Goal: Task Accomplishment & Management: Manage account settings

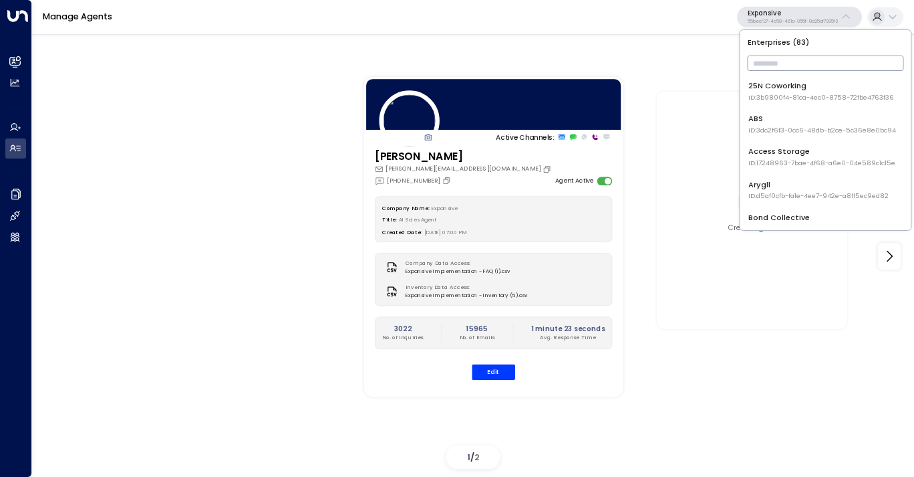
click at [795, 74] on input "text" at bounding box center [826, 63] width 156 height 22
type input "*"
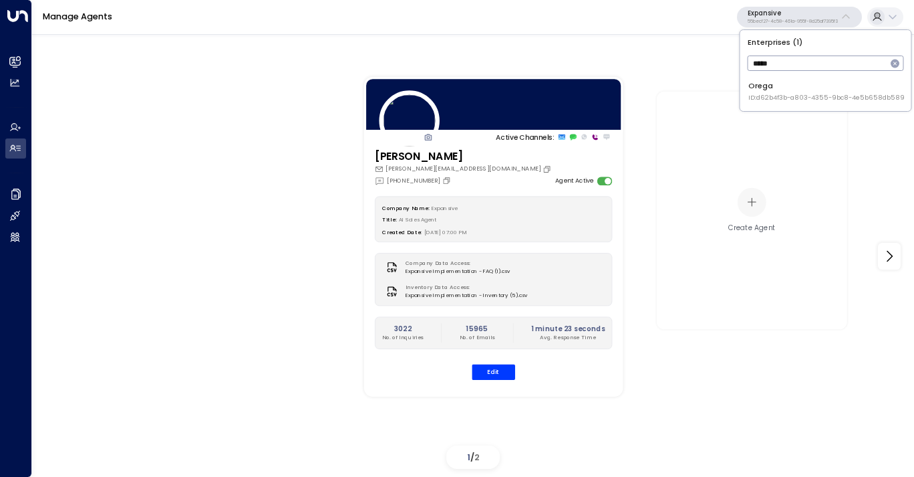
type input "*****"
click at [786, 100] on span "ID: d62b4f3b-a803-4355-9bc8-4e5b658db589" at bounding box center [827, 97] width 156 height 9
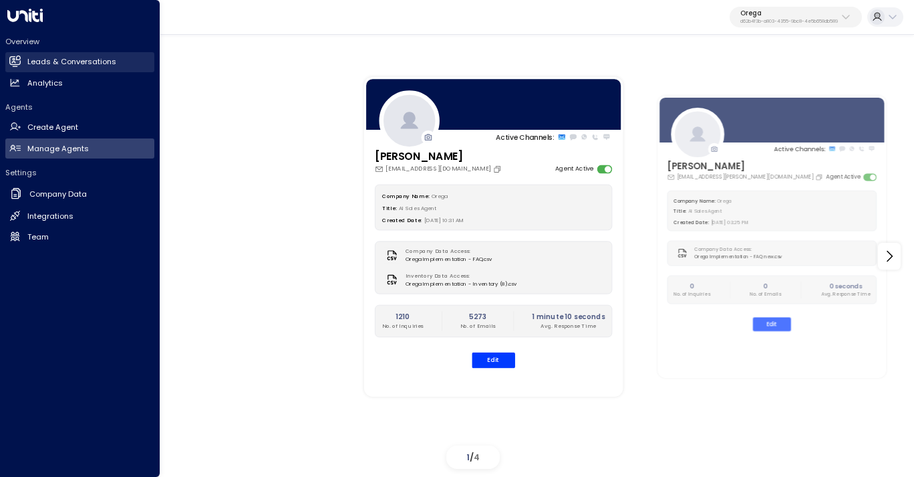
click at [47, 64] on h2 "Leads & Conversations" at bounding box center [71, 61] width 89 height 11
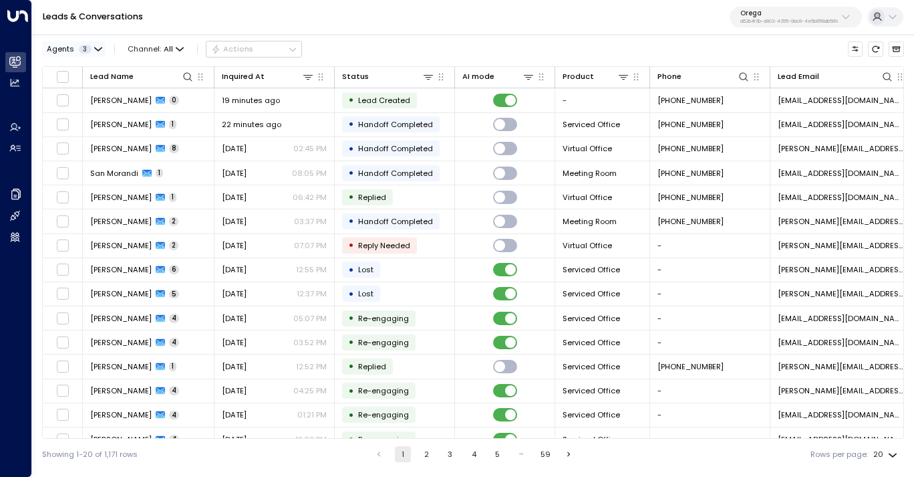
click at [94, 53] on button "Agents 3" at bounding box center [73, 48] width 63 height 15
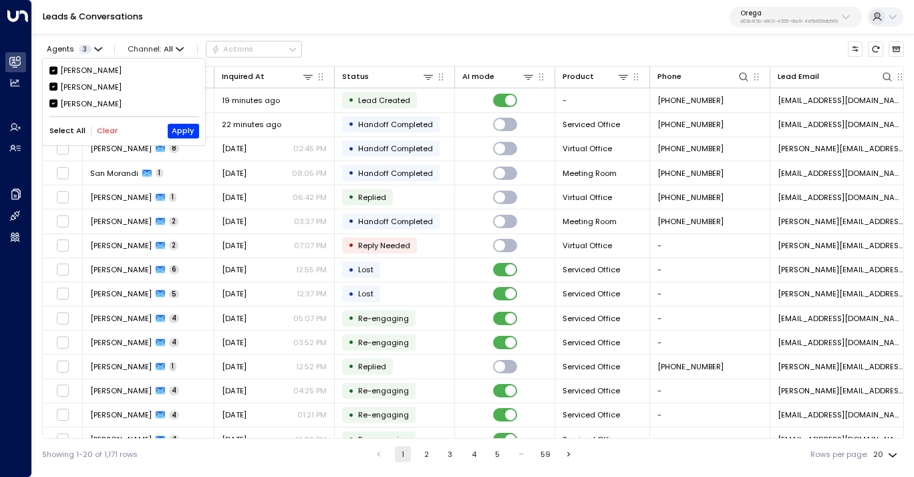
click at [81, 103] on div "[PERSON_NAME]" at bounding box center [90, 103] width 61 height 11
click at [88, 71] on div "[PERSON_NAME]" at bounding box center [90, 70] width 61 height 11
click at [177, 132] on button "Apply" at bounding box center [183, 131] width 31 height 15
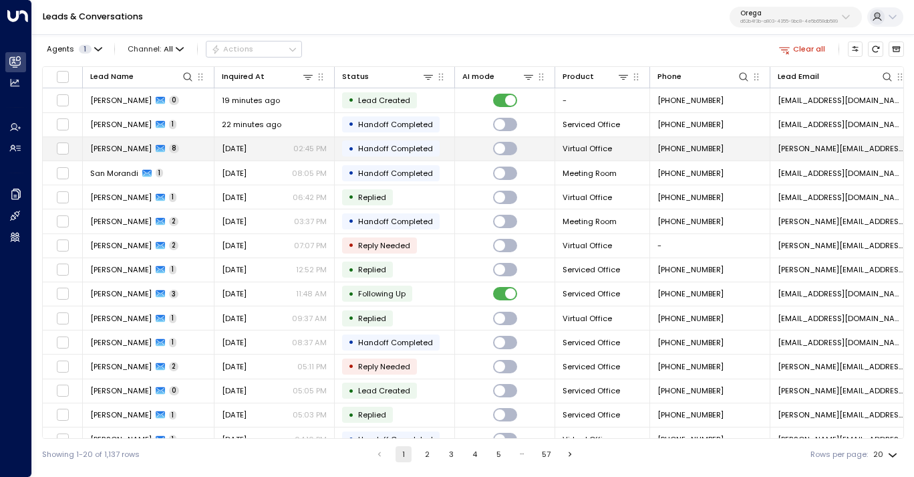
click at [182, 150] on td "[PERSON_NAME] 8" at bounding box center [149, 148] width 132 height 23
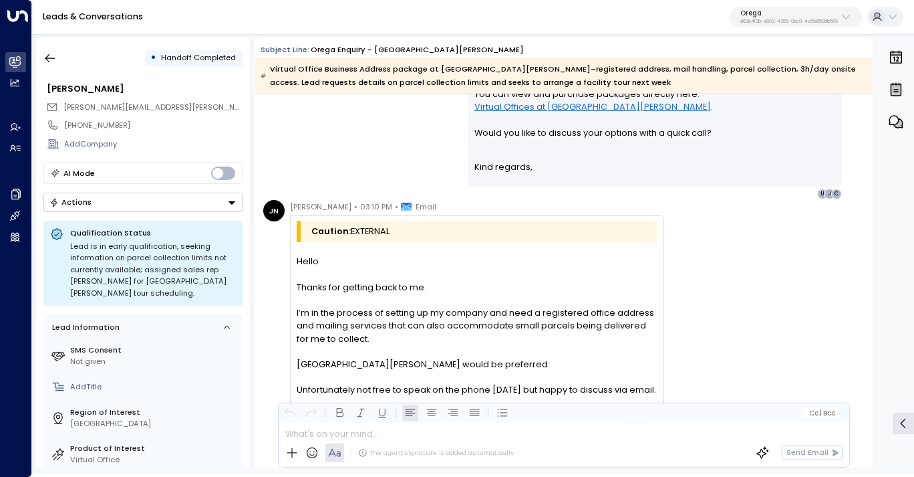
scroll to position [1547, 0]
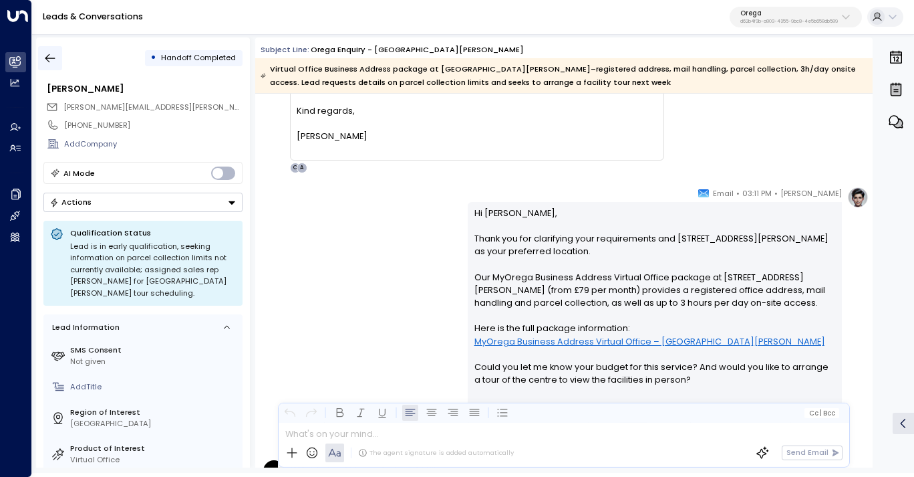
click at [52, 53] on icon "button" at bounding box center [49, 57] width 13 height 13
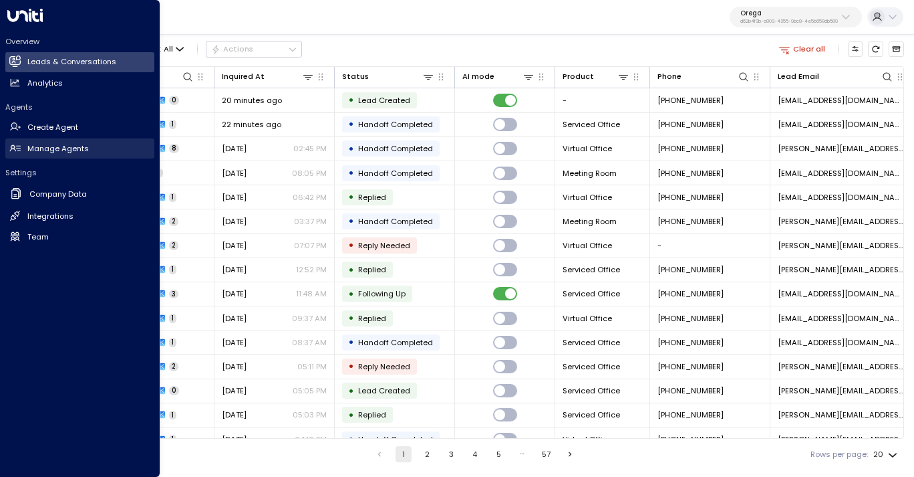
click at [50, 151] on h2 "Manage Agents" at bounding box center [57, 148] width 61 height 11
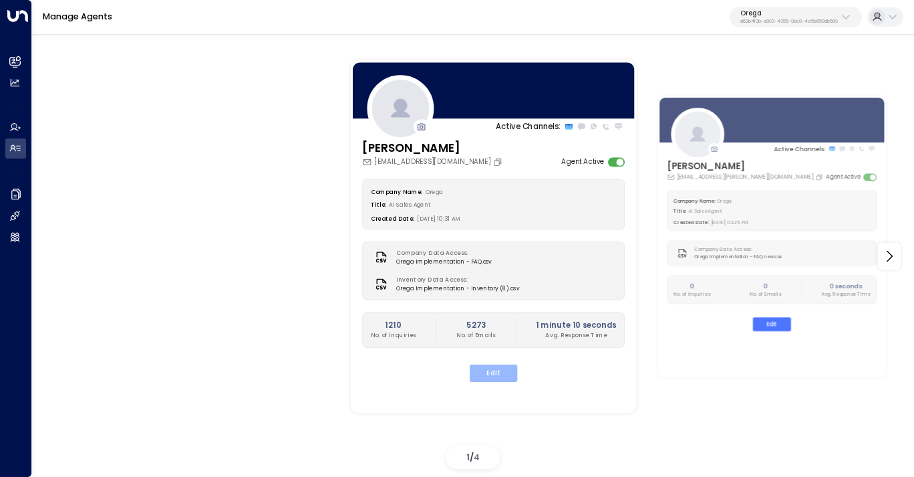
click at [494, 371] on button "Edit" at bounding box center [493, 372] width 47 height 17
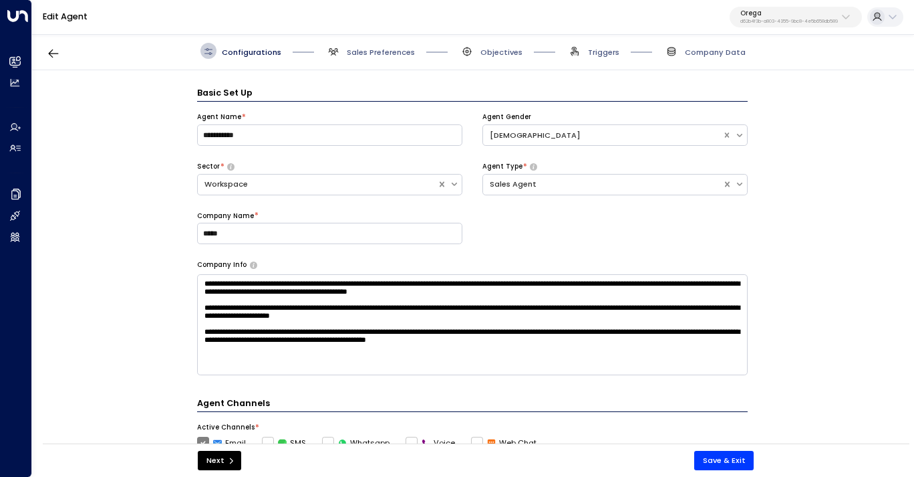
scroll to position [16, 0]
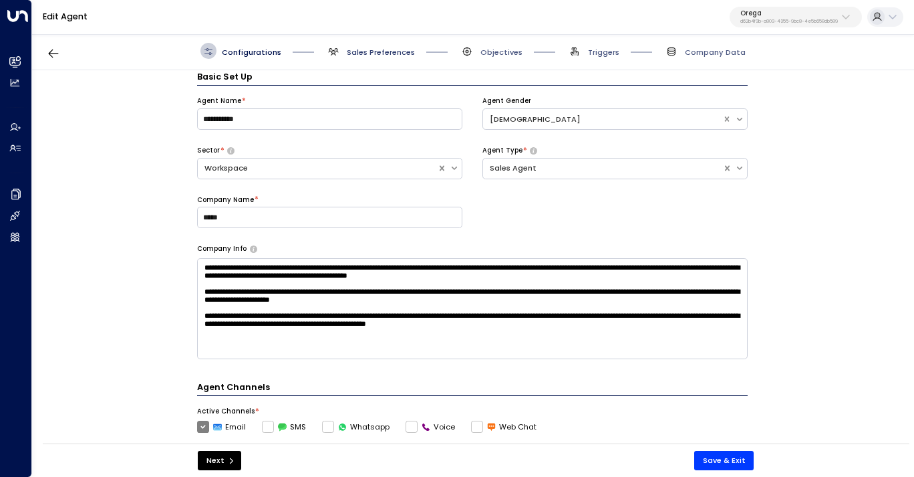
click at [370, 49] on span "Sales Preferences" at bounding box center [381, 52] width 68 height 11
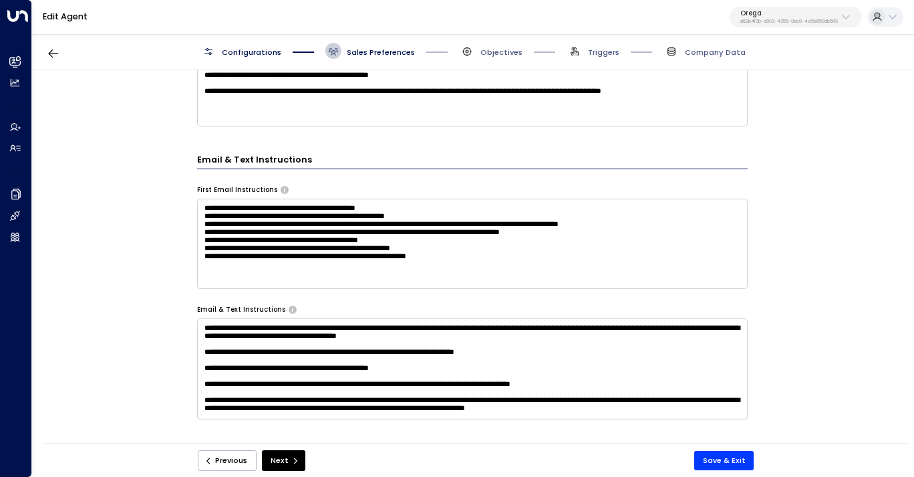
scroll to position [463, 0]
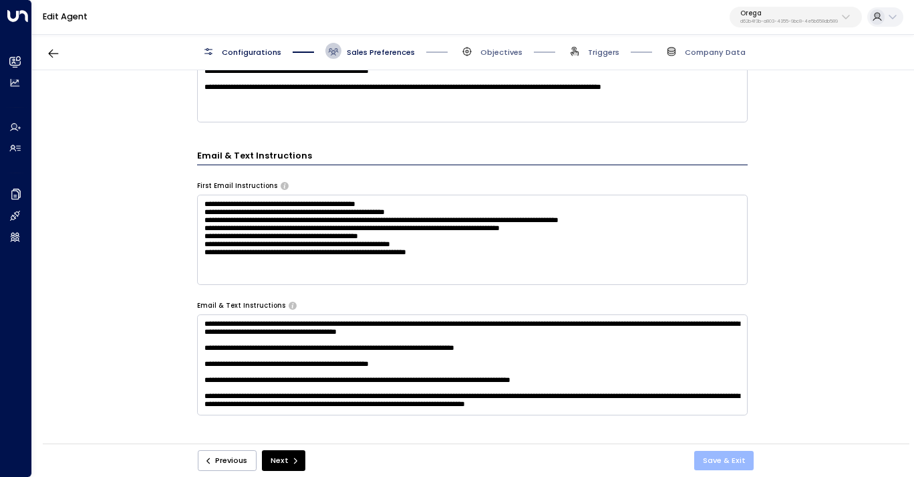
click at [717, 459] on button "Save & Exit" at bounding box center [724, 460] width 60 height 19
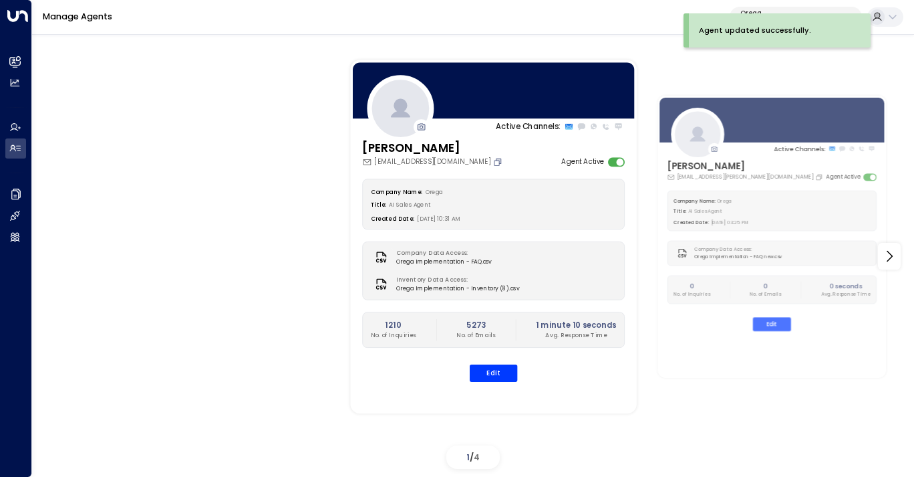
click at [495, 160] on icon "Copy" at bounding box center [498, 161] width 7 height 7
